Goal: Transaction & Acquisition: Book appointment/travel/reservation

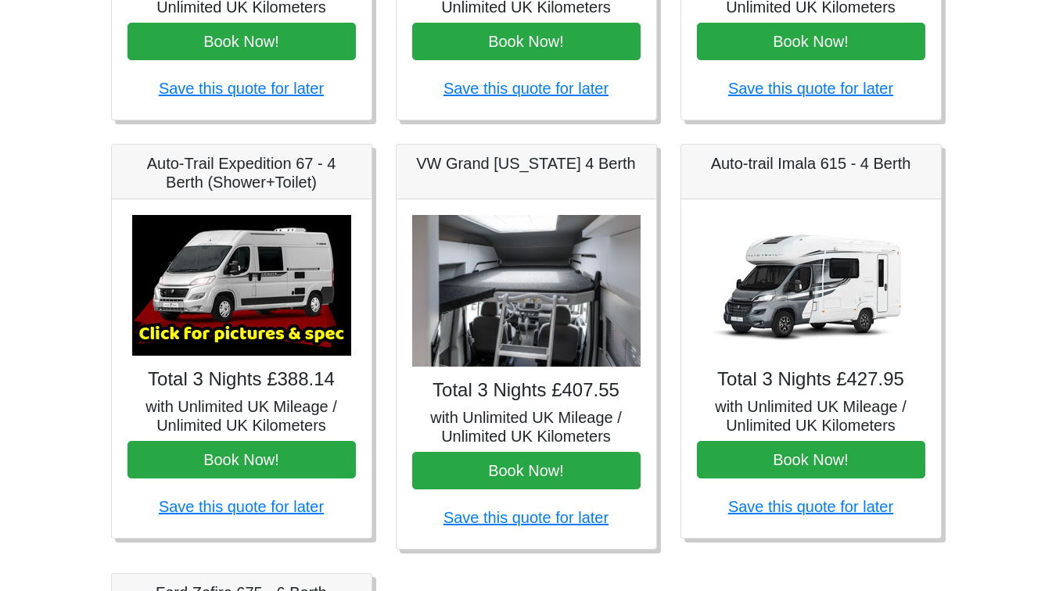
scroll to position [541, 0]
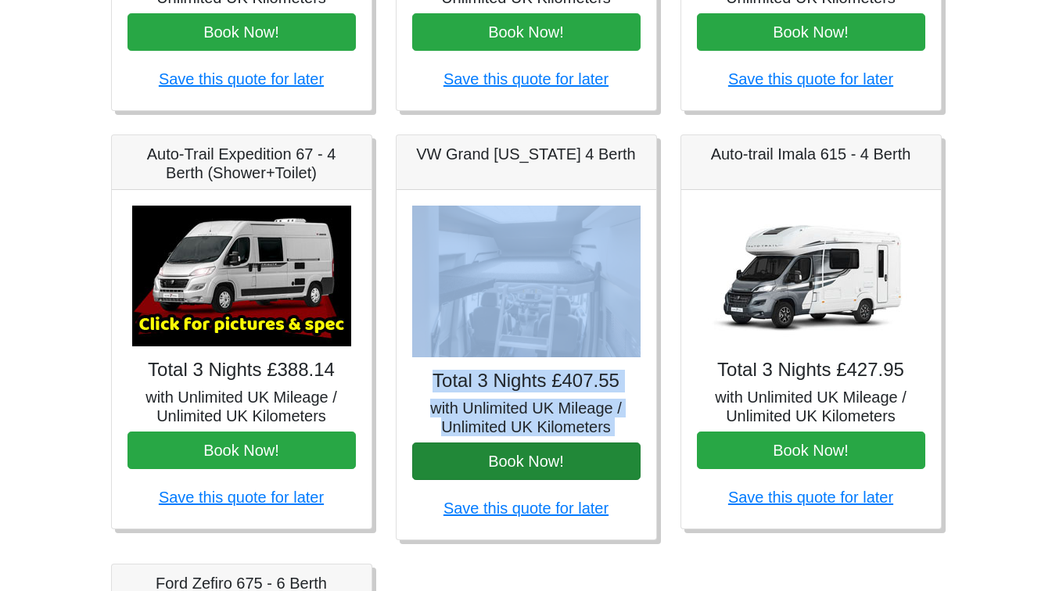
drag, startPoint x: 397, startPoint y: 347, endPoint x: 608, endPoint y: 469, distance: 243.9
click at [608, 469] on div "Total 3 Nights £407.55 with Unlimited UK Mileage / Unlimited UK Kilometers Book…" at bounding box center [527, 365] width 260 height 350
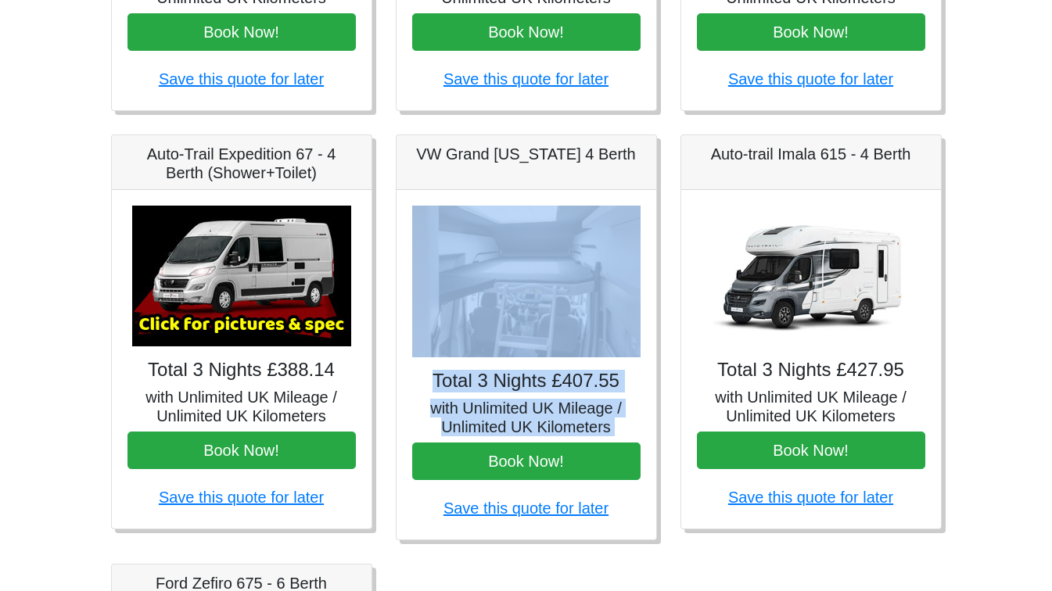
click at [844, 268] on img at bounding box center [811, 276] width 219 height 141
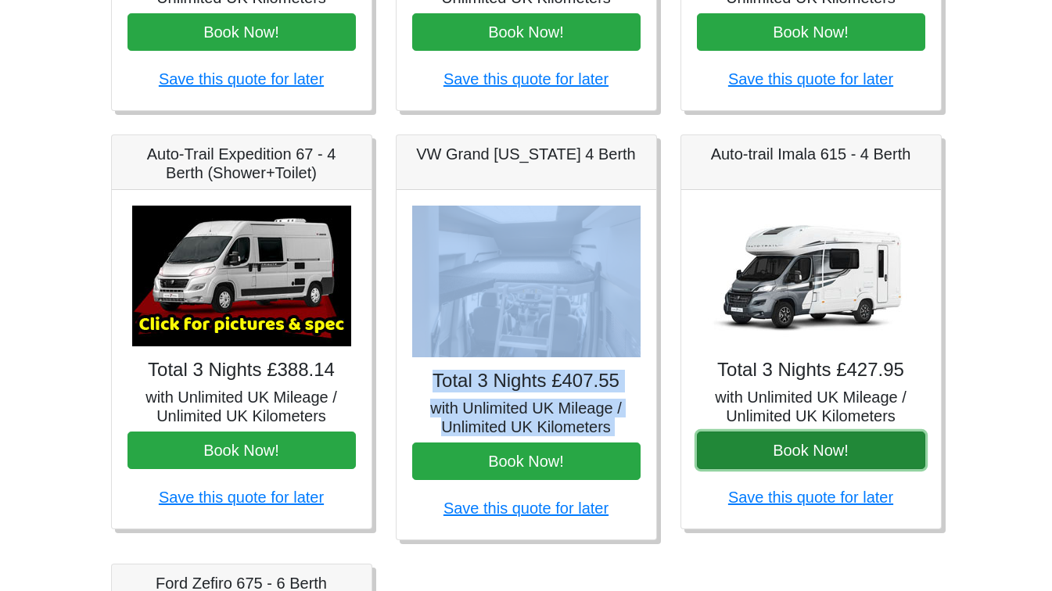
click at [778, 448] on button "Book Now!" at bounding box center [811, 451] width 228 height 38
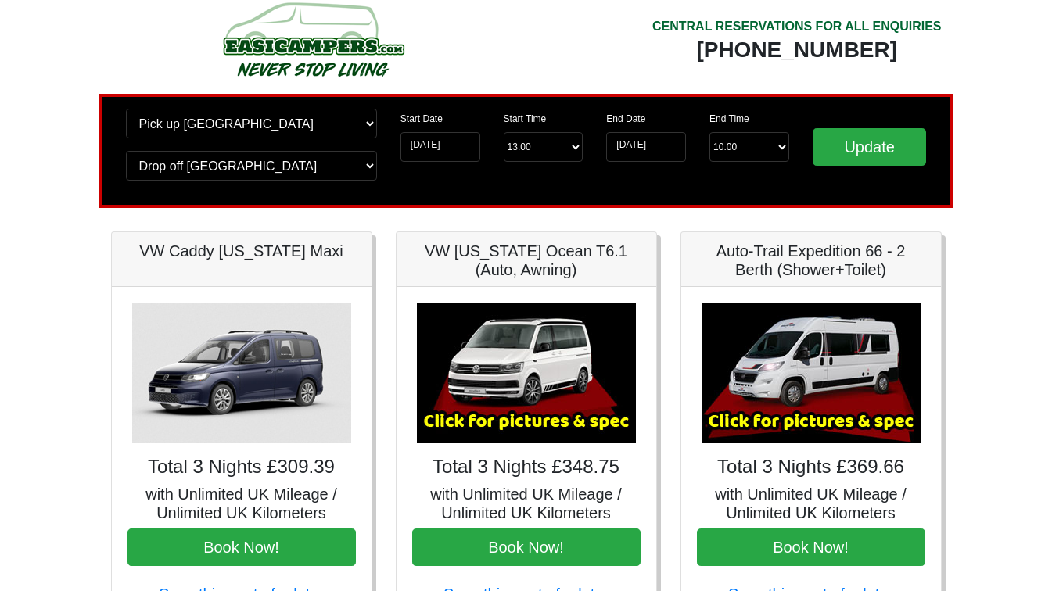
scroll to position [0, 0]
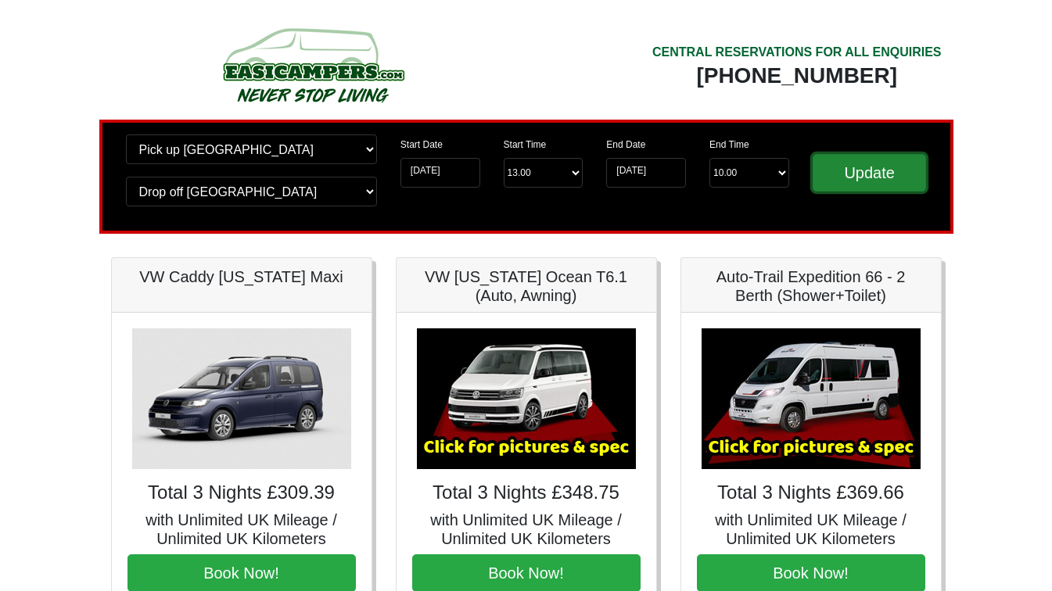
click at [864, 180] on input "Update" at bounding box center [870, 173] width 114 height 38
click at [776, 434] on img at bounding box center [811, 399] width 219 height 141
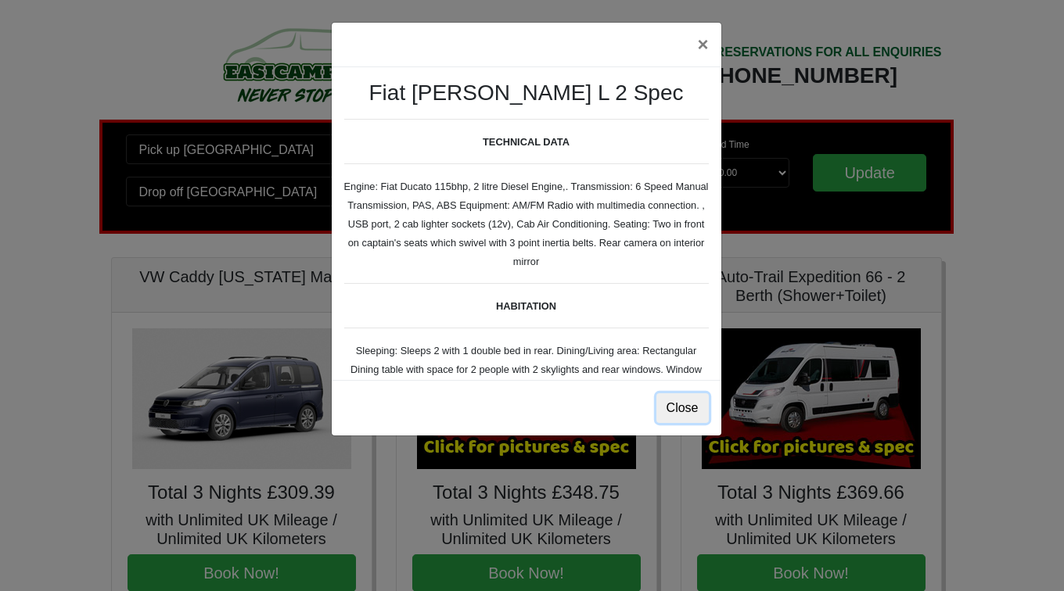
click at [678, 405] on button "Close" at bounding box center [682, 409] width 52 height 30
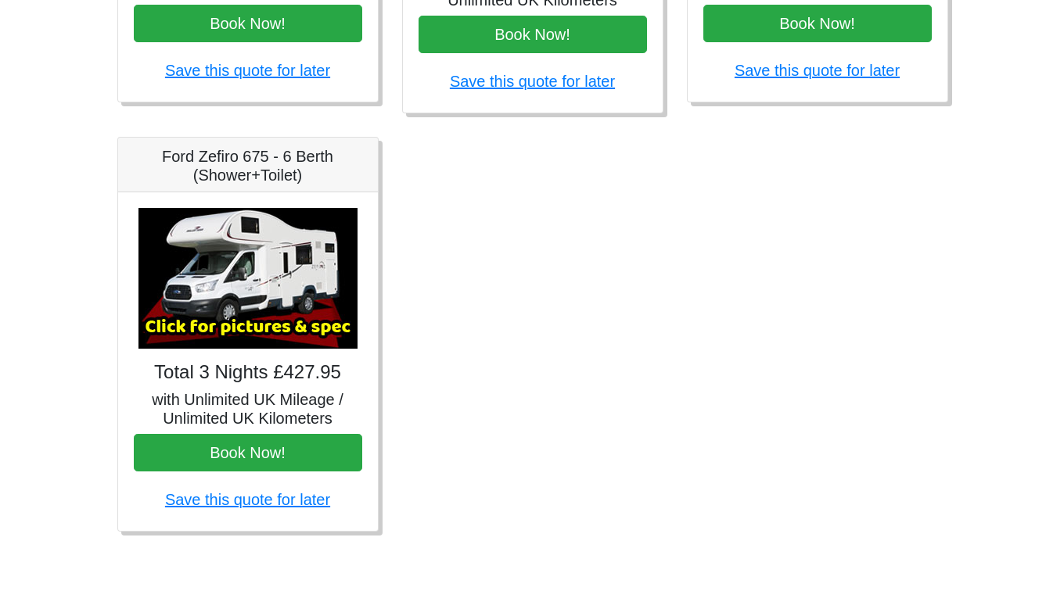
scroll to position [970, 0]
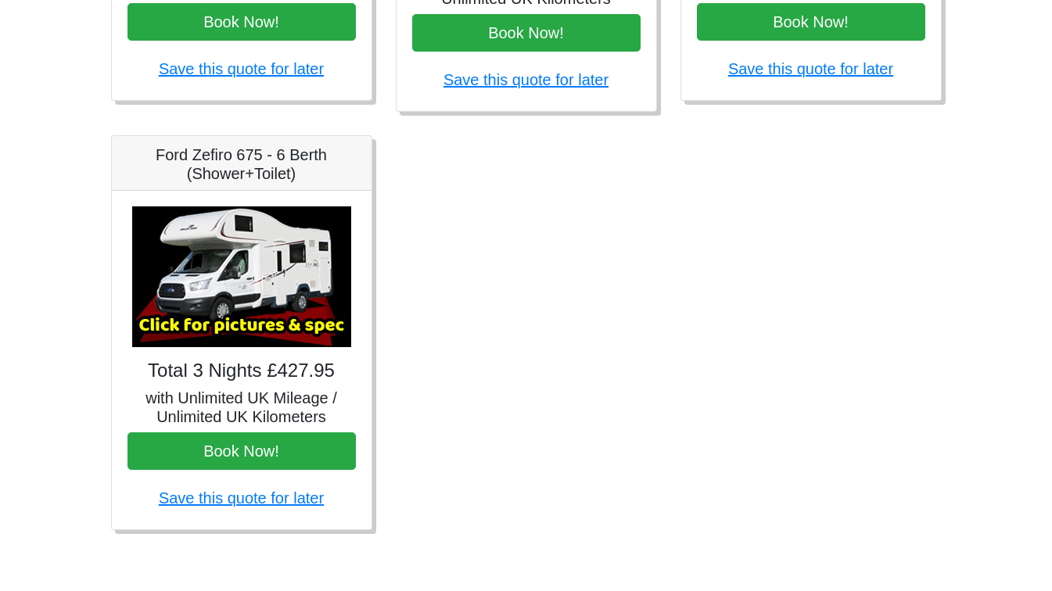
click at [251, 287] on img at bounding box center [241, 277] width 219 height 141
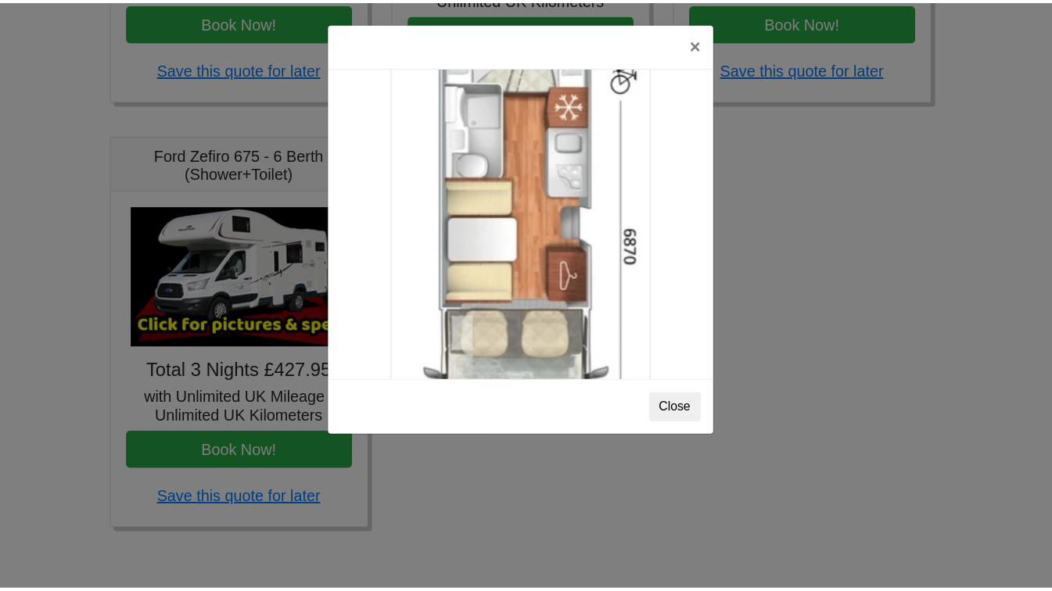
scroll to position [2759, 0]
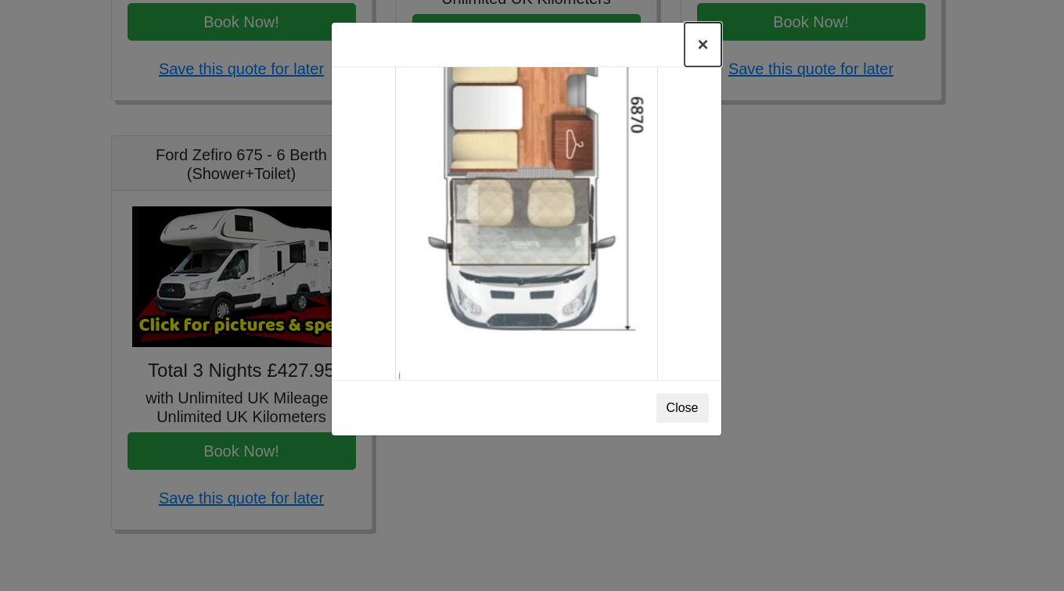
click at [701, 52] on button "×" at bounding box center [703, 45] width 36 height 44
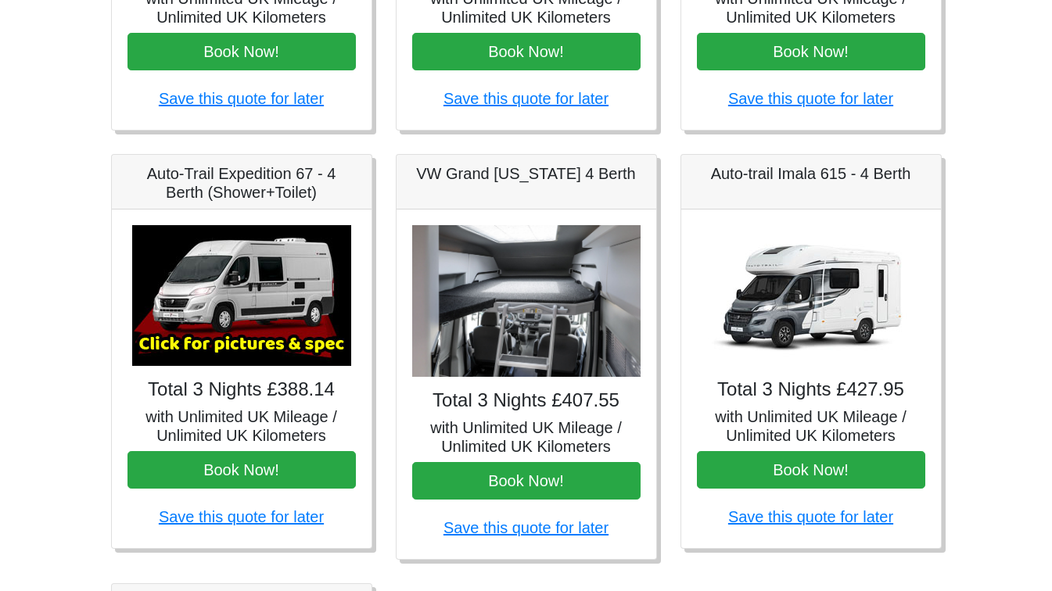
scroll to position [527, 0]
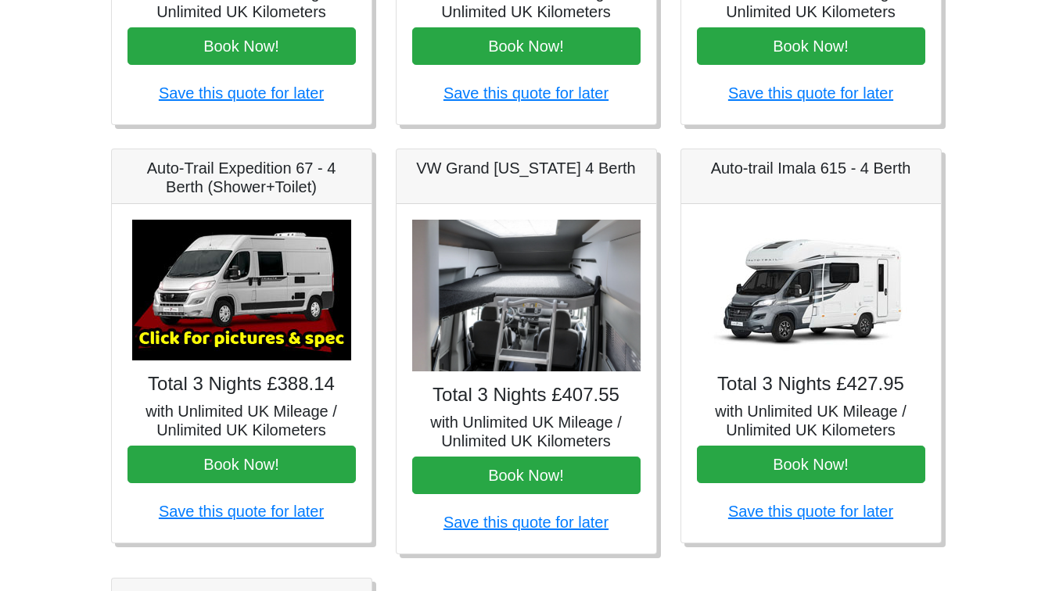
click at [839, 281] on img at bounding box center [811, 290] width 219 height 141
click at [862, 300] on img at bounding box center [811, 290] width 219 height 141
click at [809, 320] on img at bounding box center [811, 290] width 219 height 141
click at [836, 302] on img at bounding box center [811, 290] width 219 height 141
click at [817, 295] on img at bounding box center [811, 290] width 219 height 141
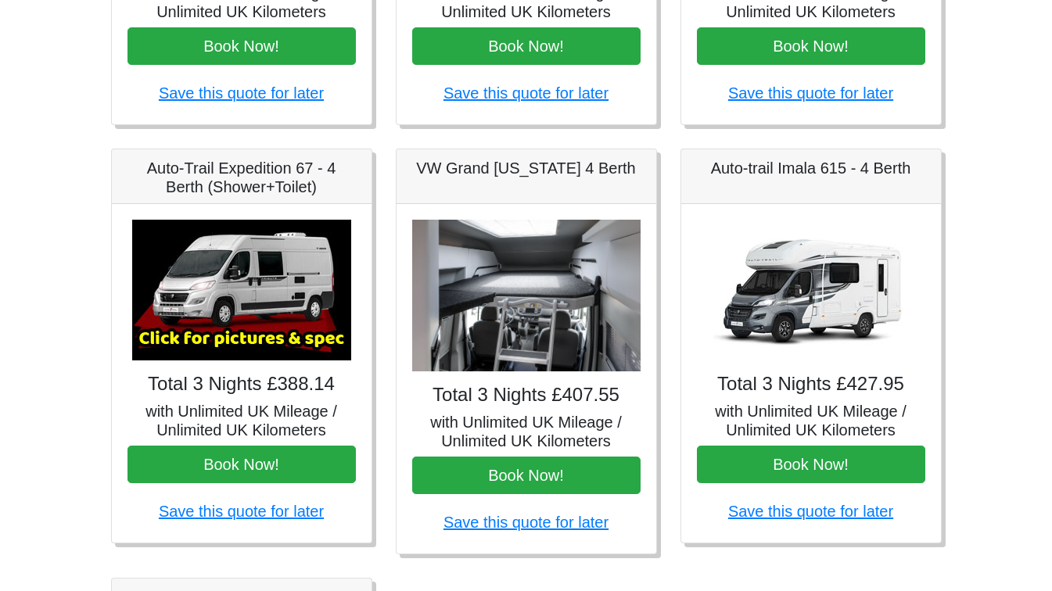
click at [534, 293] on img at bounding box center [526, 296] width 228 height 153
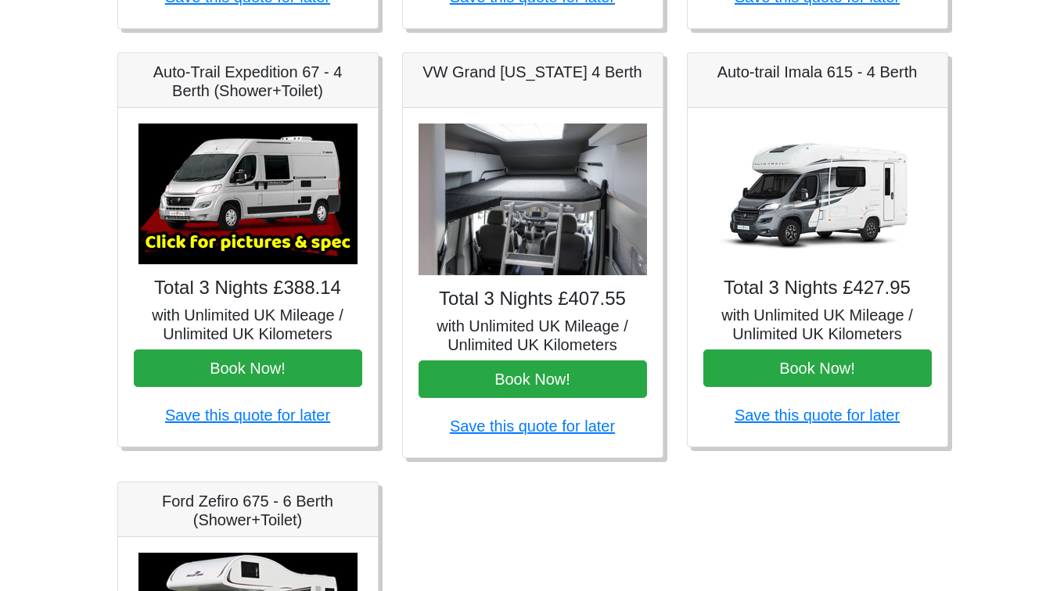
scroll to position [624, 0]
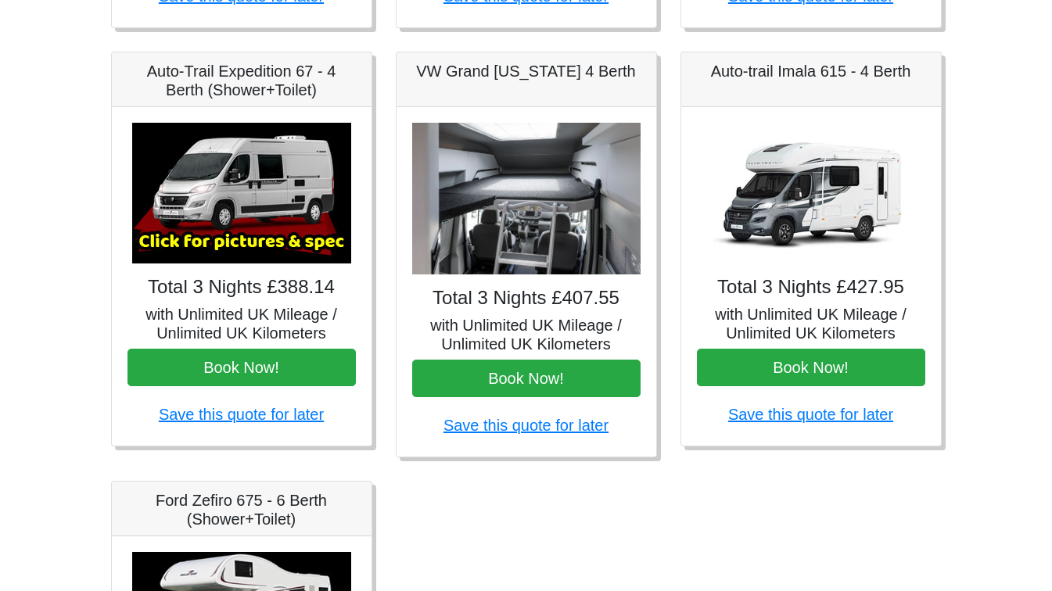
click at [250, 210] on img at bounding box center [241, 193] width 219 height 141
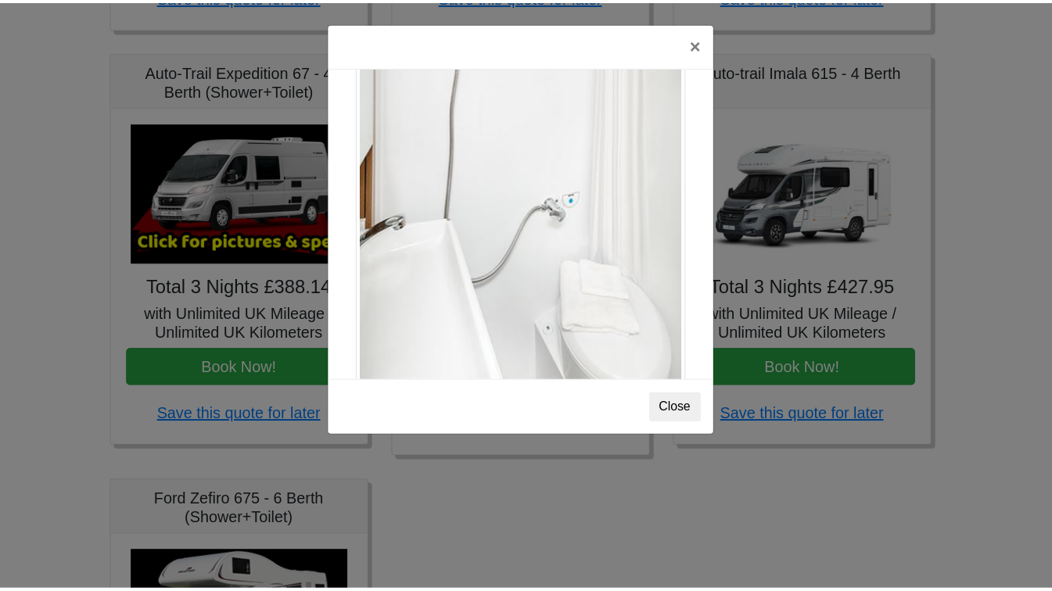
scroll to position [2118, 0]
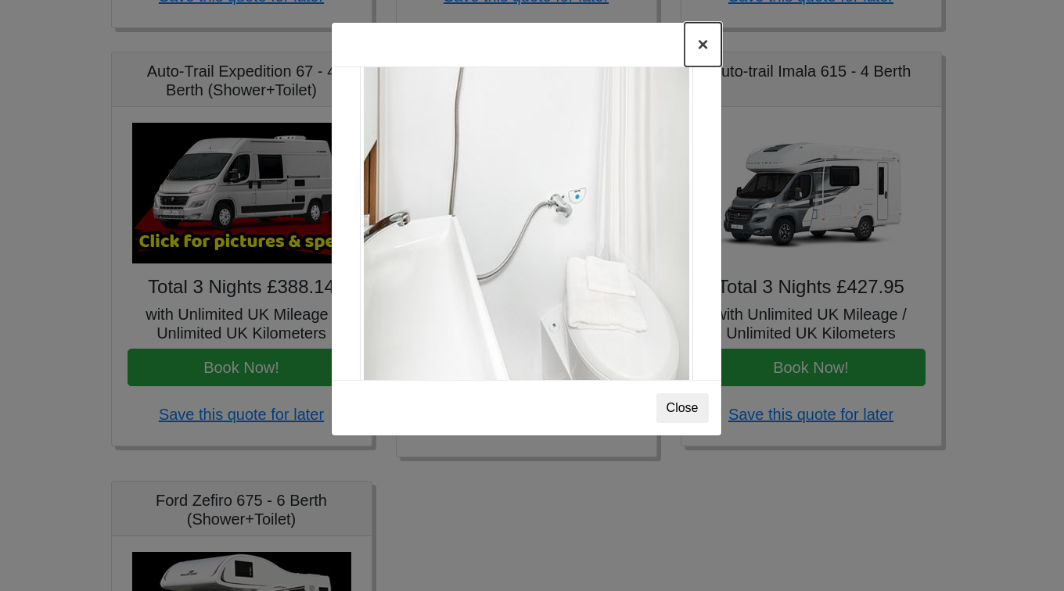
click at [710, 45] on button "×" at bounding box center [703, 45] width 36 height 44
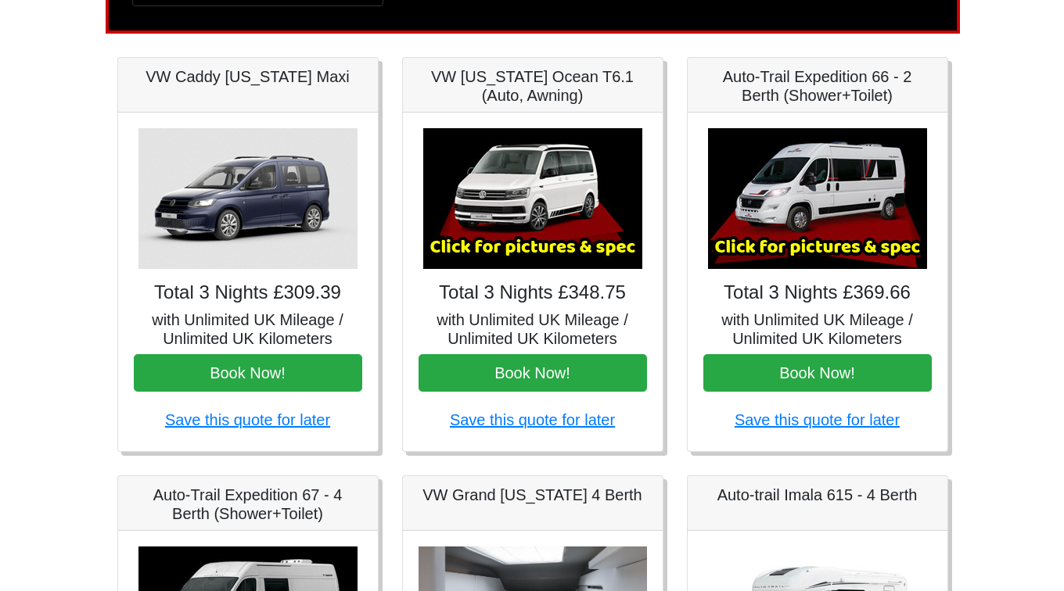
scroll to position [203, 0]
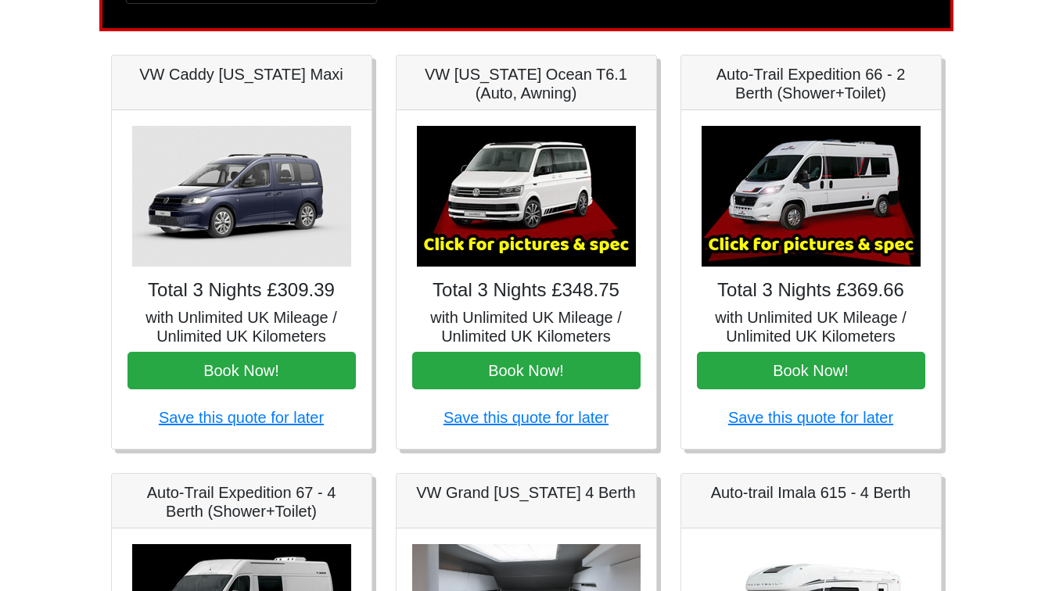
click at [796, 190] on img at bounding box center [811, 196] width 219 height 141
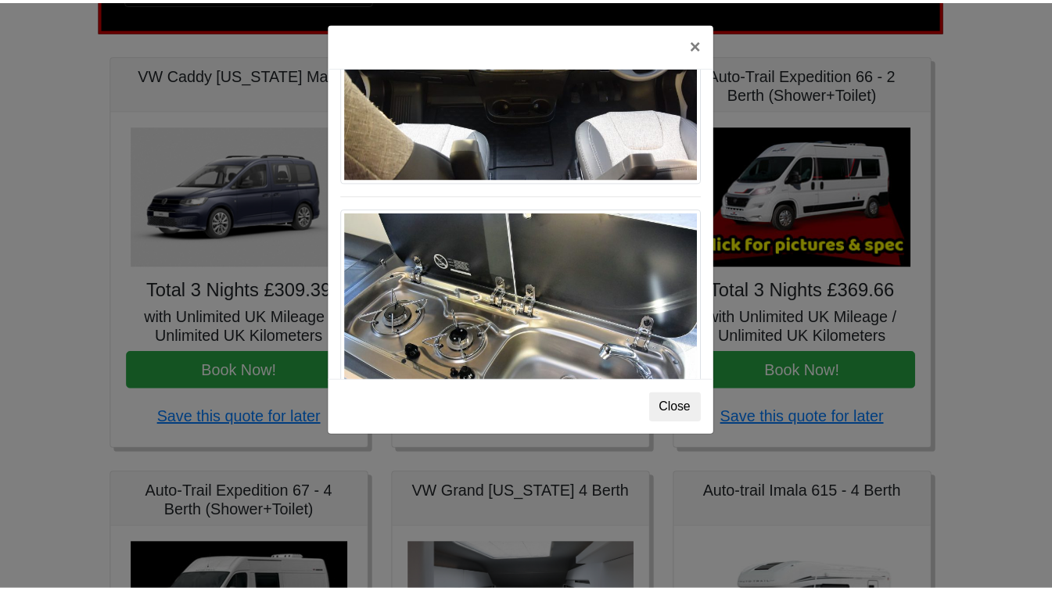
scroll to position [1627, 0]
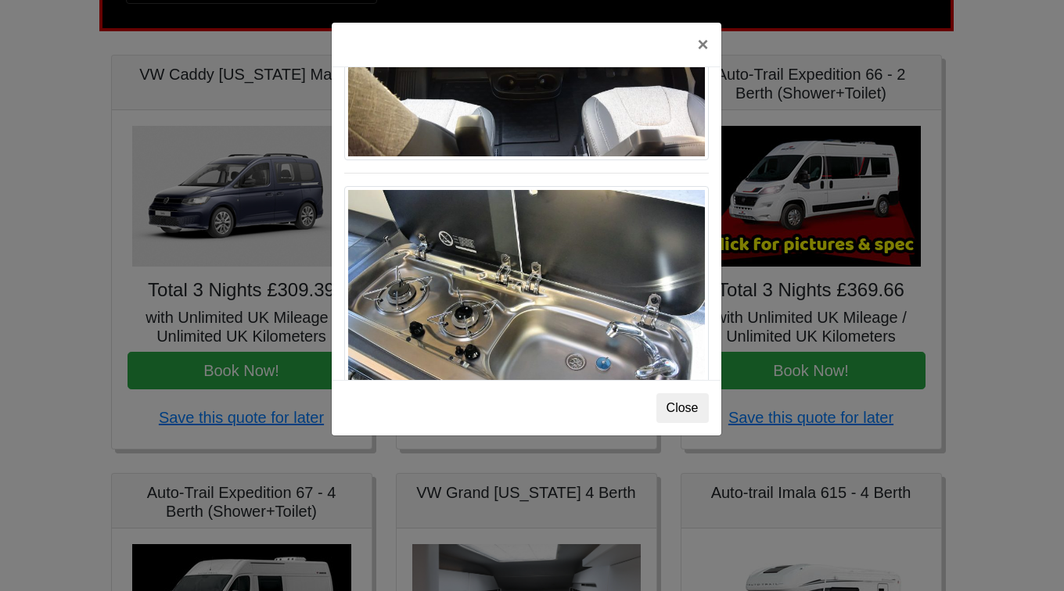
click at [690, 408] on button "Close" at bounding box center [682, 409] width 52 height 30
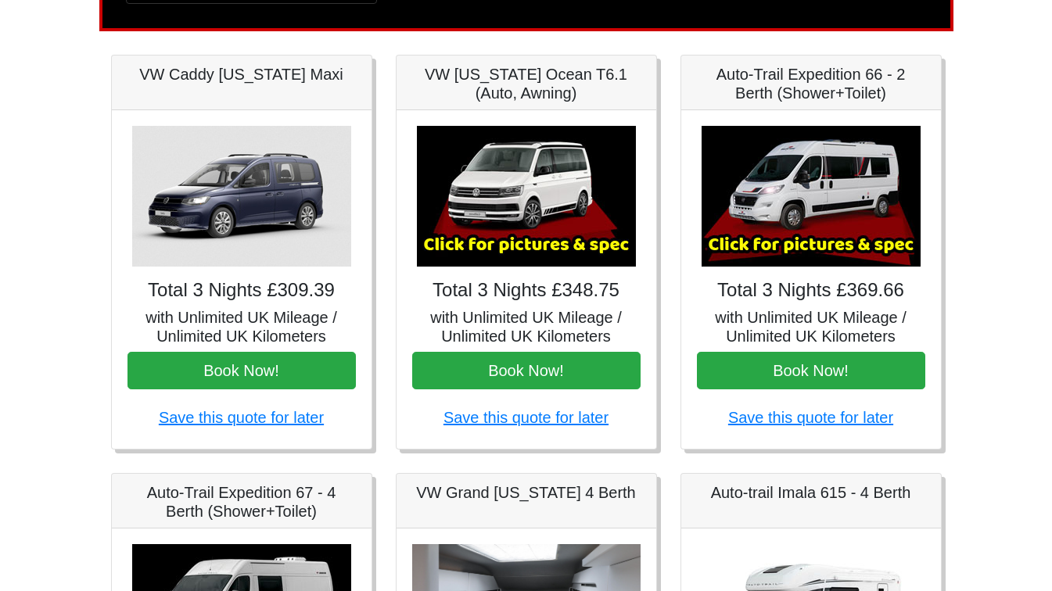
click at [1022, 303] on body "CENTRAL RESERVATIONS FOR ALL ENQUIRIES [PHONE_NUMBER] Easicampers Booking : Sea…" at bounding box center [526, 578] width 1052 height 1562
